Goal: Navigation & Orientation: Find specific page/section

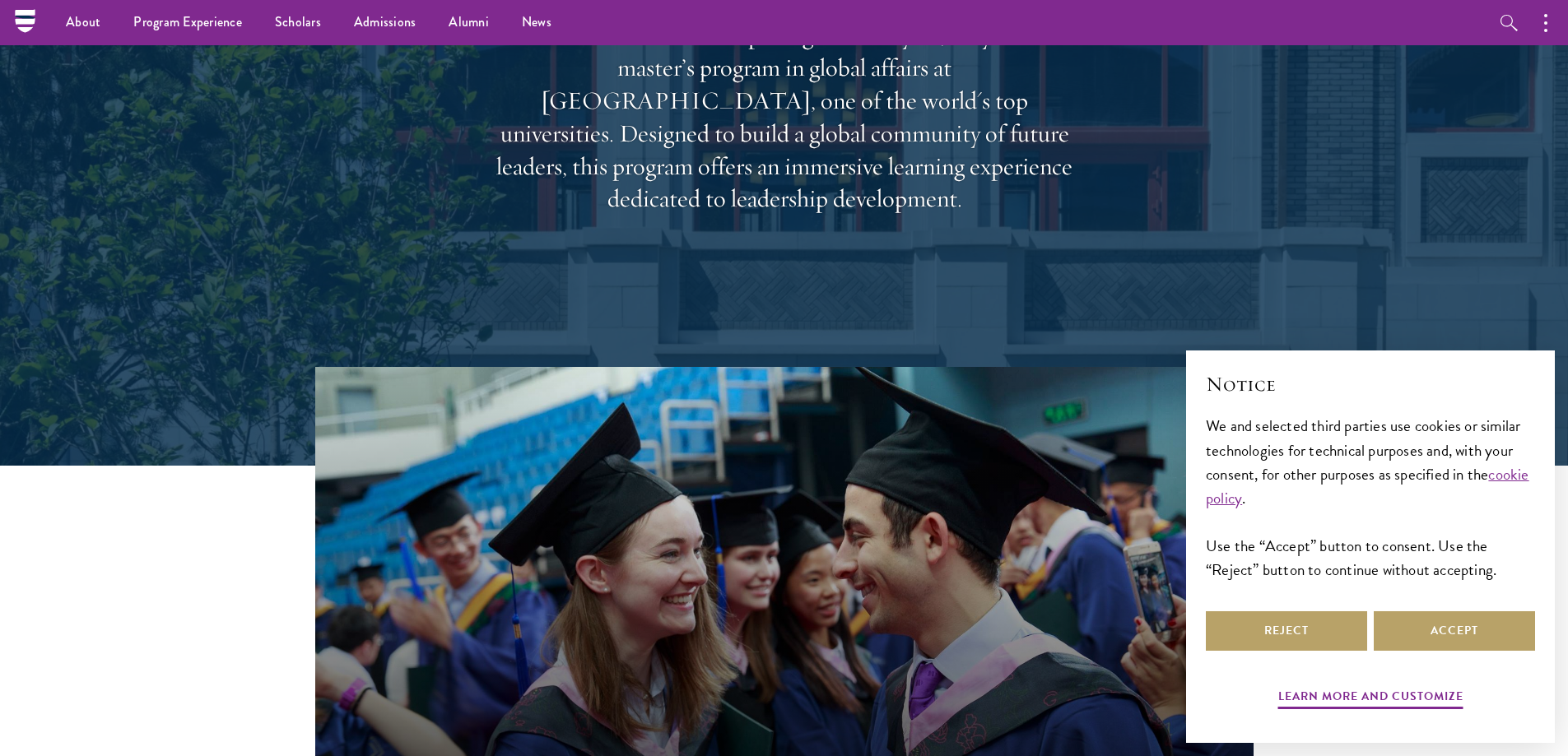
scroll to position [206, 0]
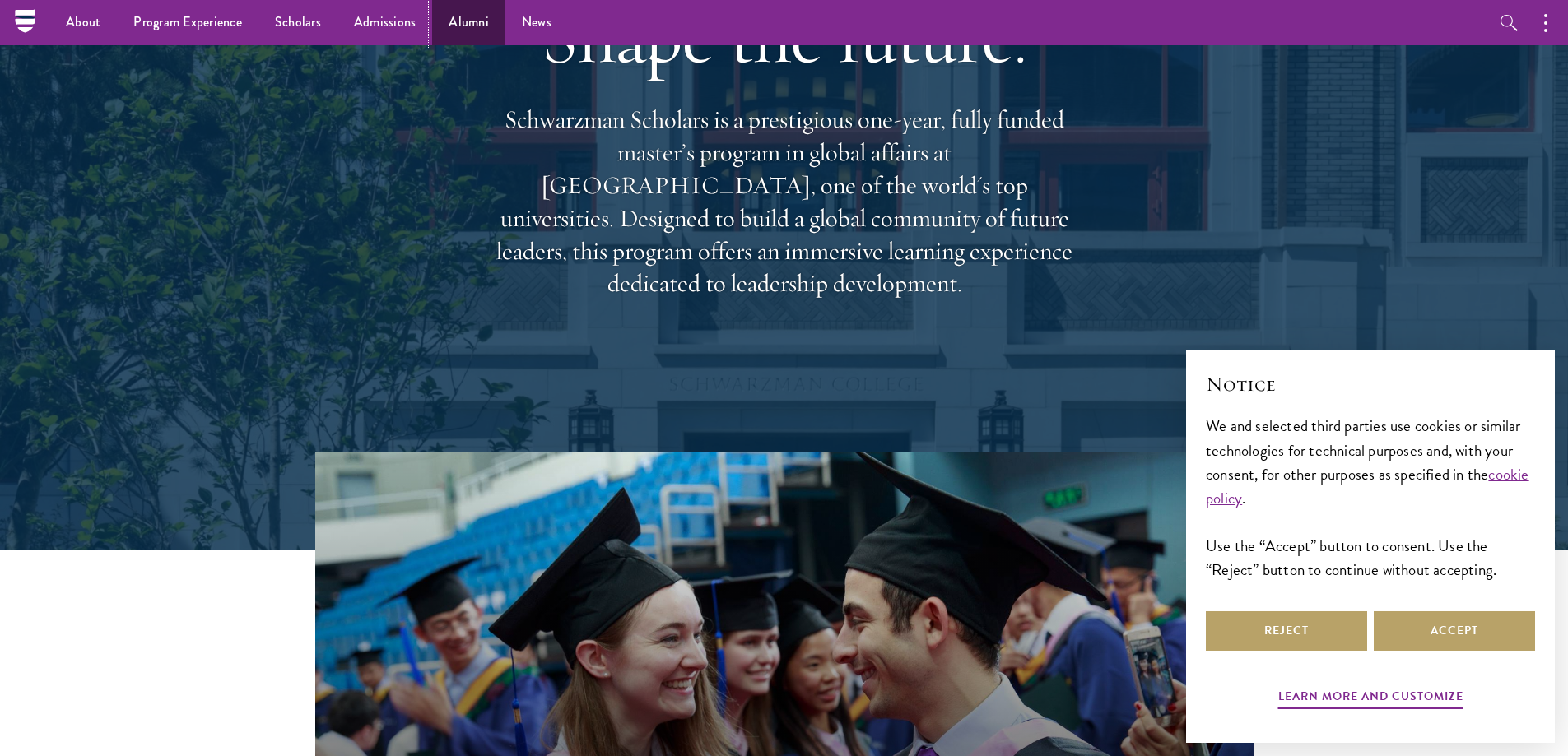
click at [445, 30] on link "Alumni" at bounding box center [468, 23] width 73 height 45
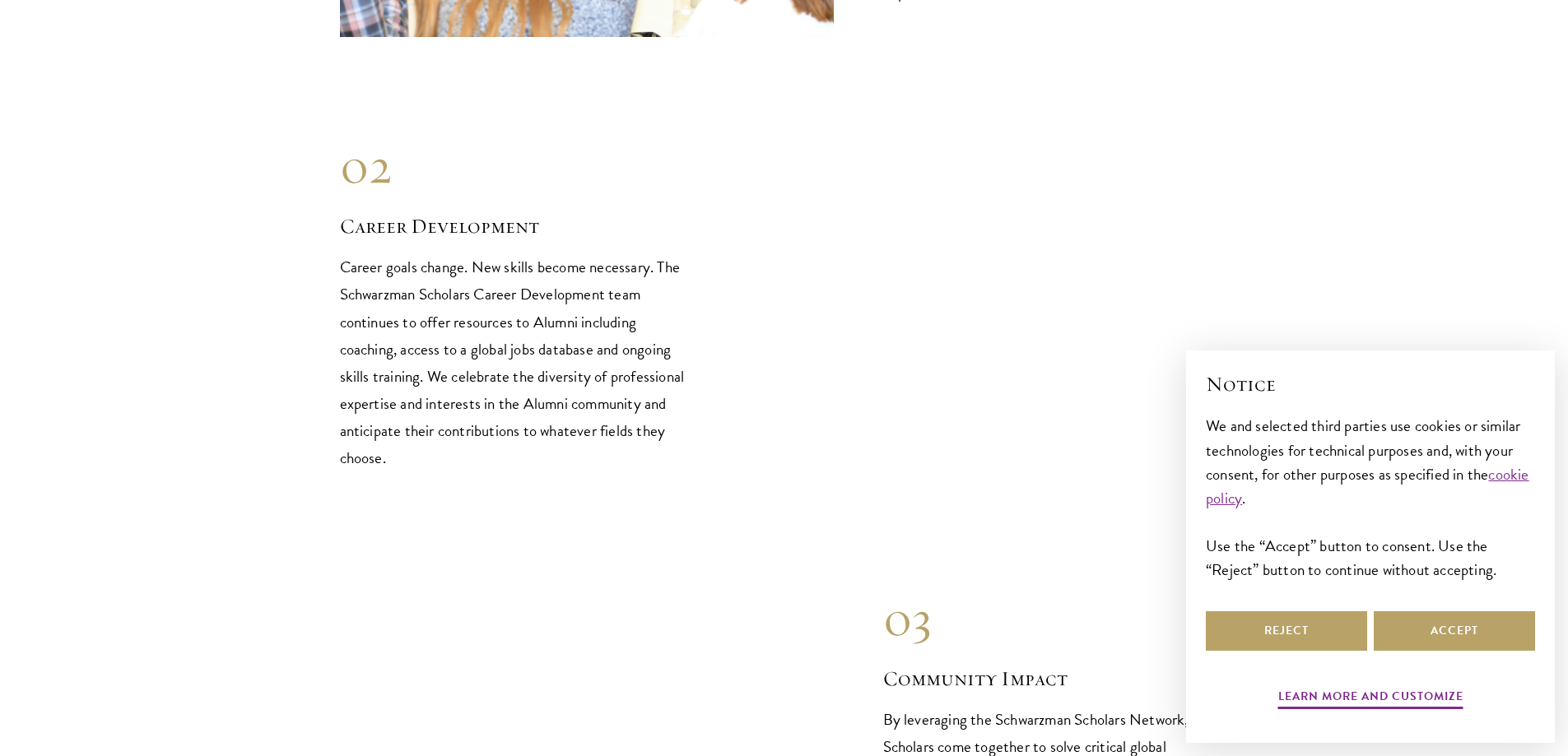
scroll to position [2084, 0]
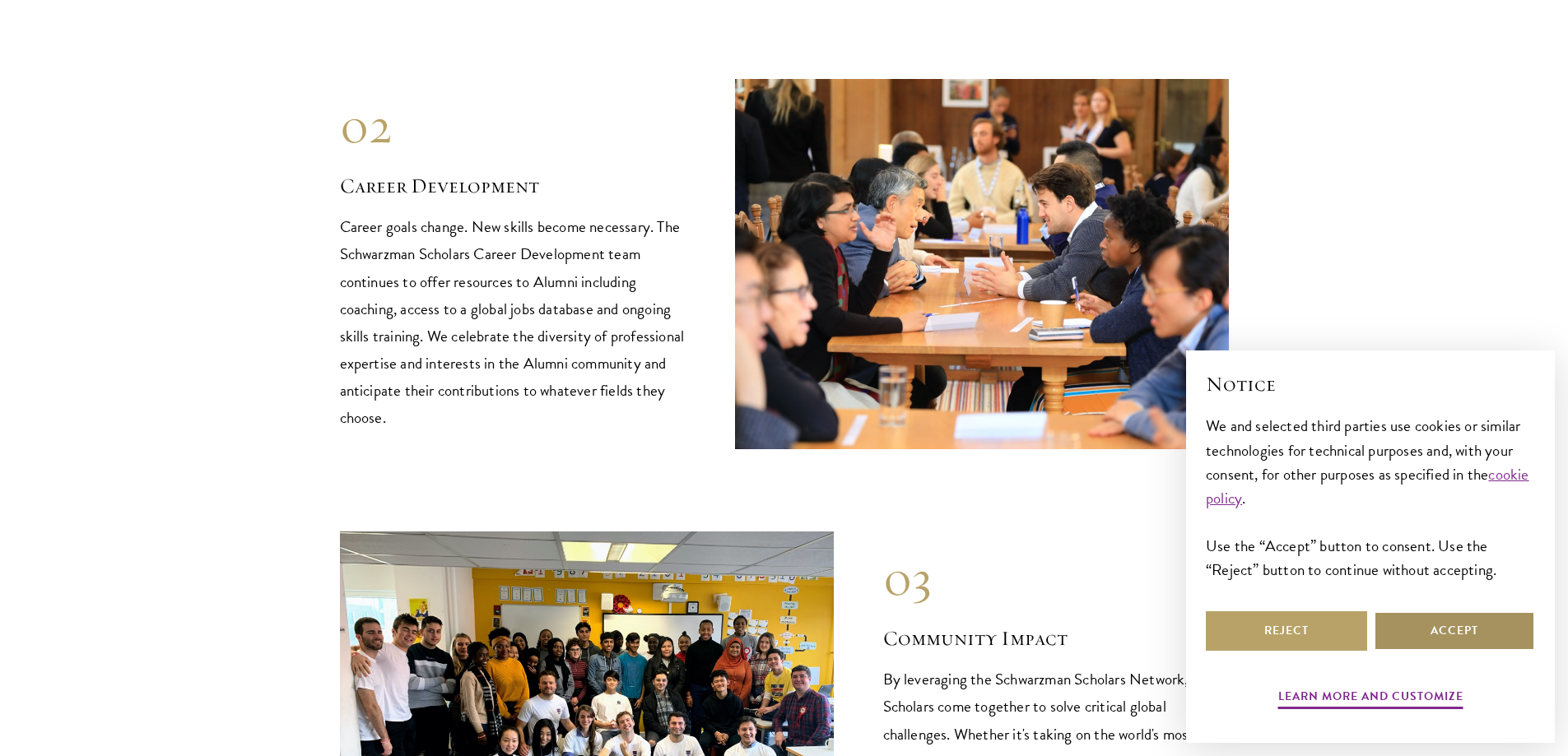
click at [1420, 623] on button "Accept" at bounding box center [1454, 631] width 162 height 40
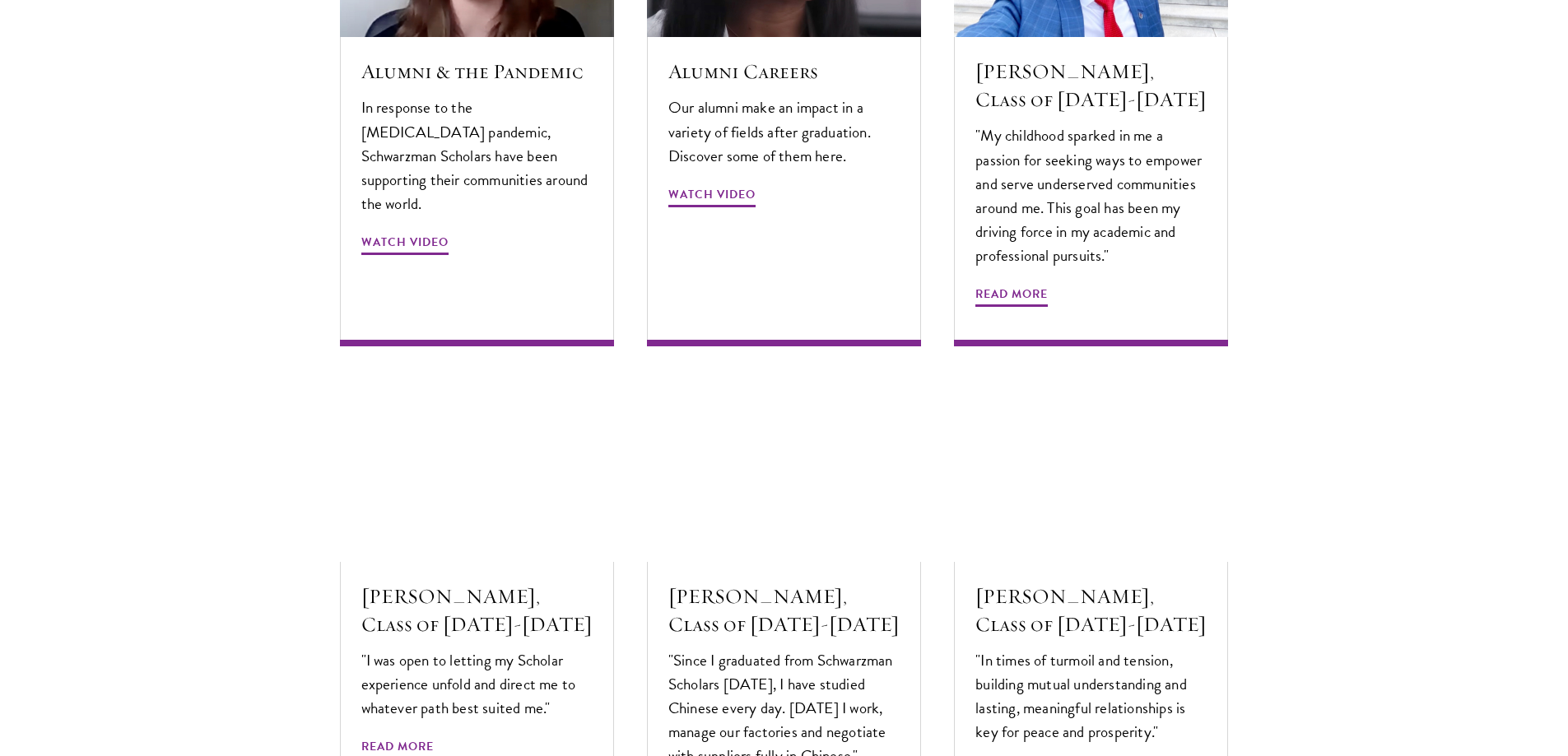
scroll to position [5206, 0]
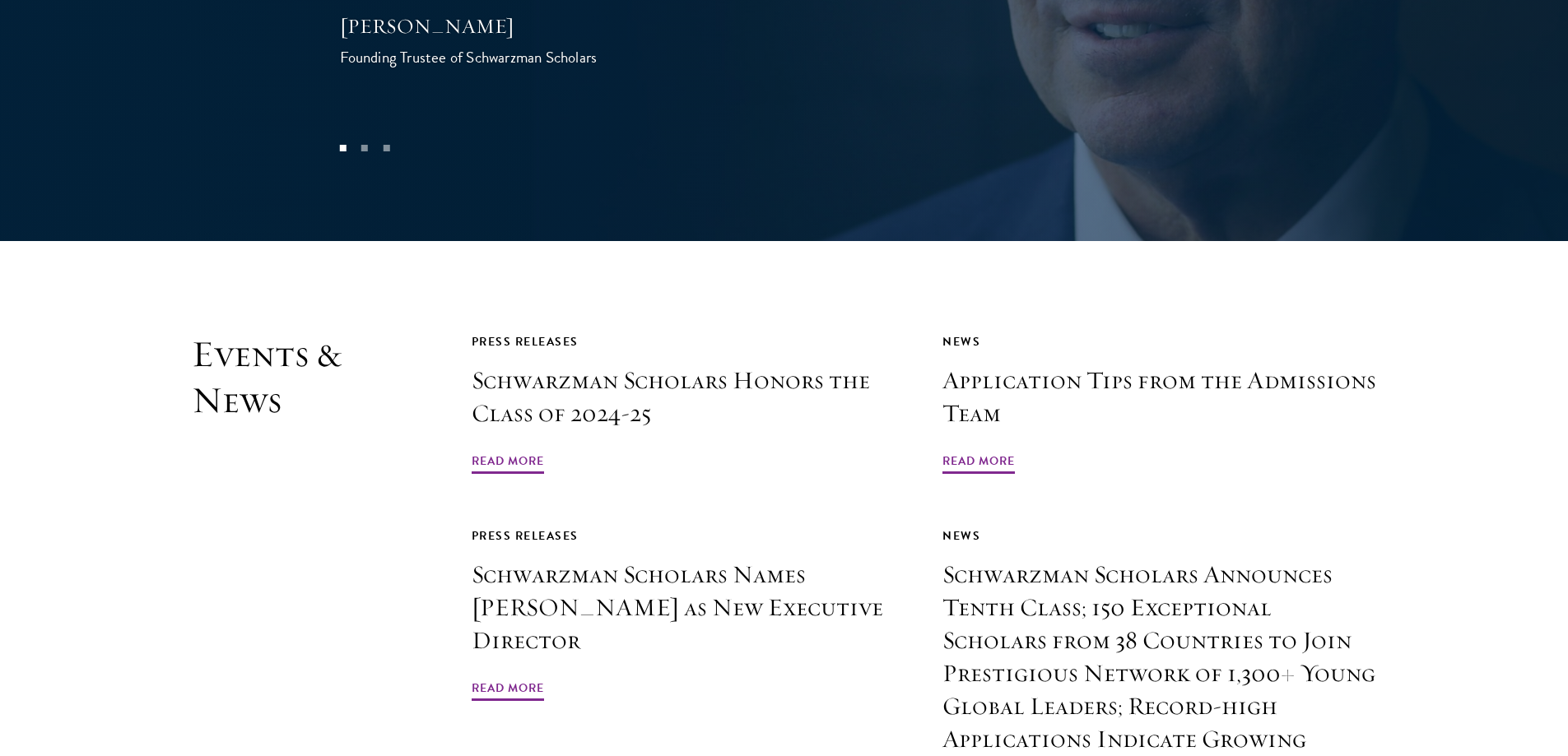
scroll to position [3744, 0]
